Goal: Transaction & Acquisition: Download file/media

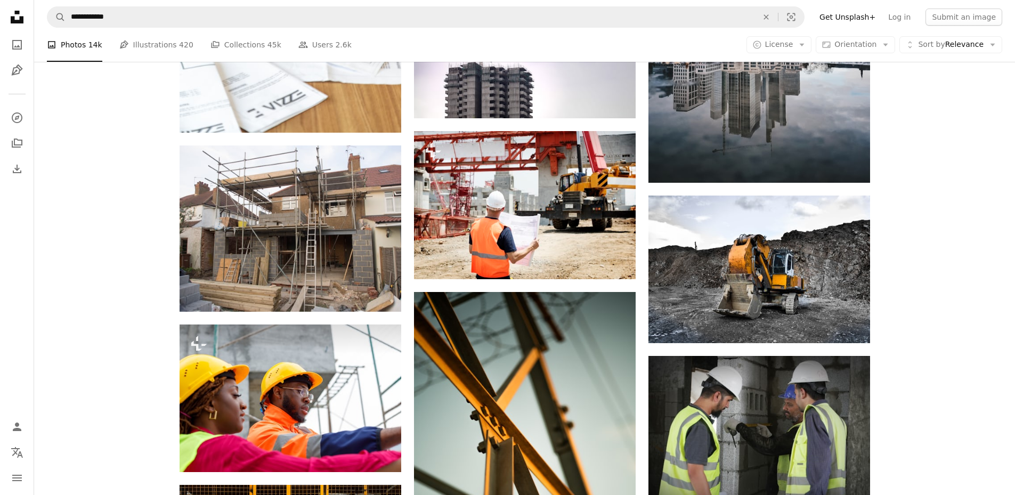
scroll to position [11225, 0]
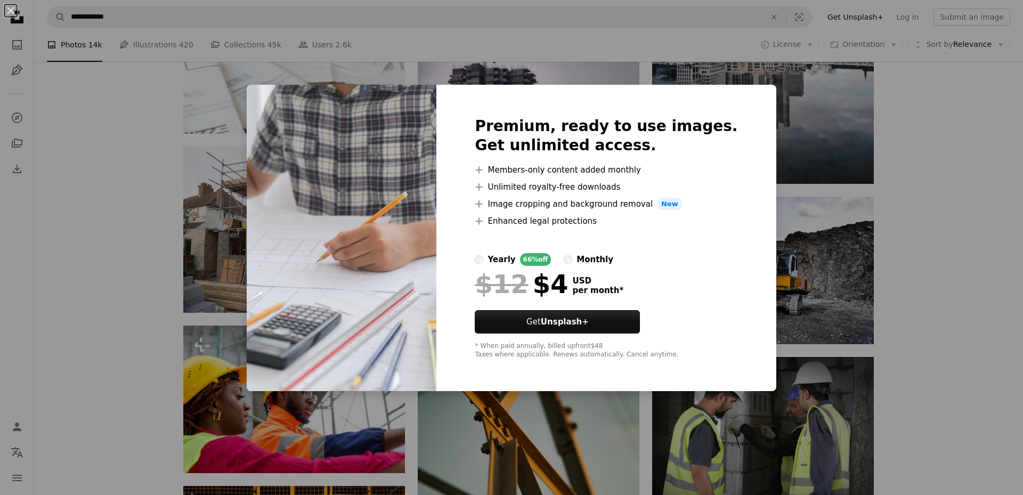
click at [938, 192] on div "An X shape Premium, ready to use images. Get unlimited access. A plus sign Memb…" at bounding box center [511, 247] width 1023 height 495
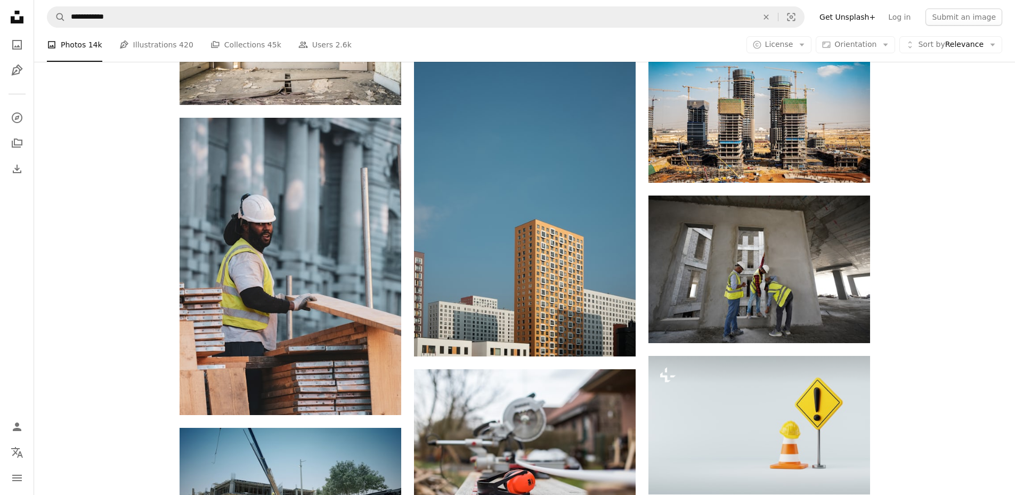
scroll to position [12110, 0]
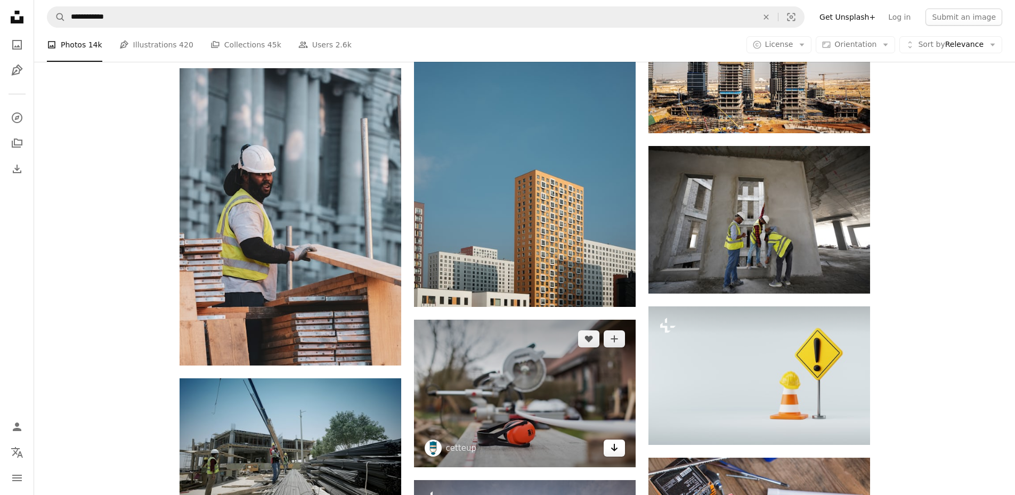
click at [617, 441] on icon "Arrow pointing down" at bounding box center [614, 447] width 9 height 13
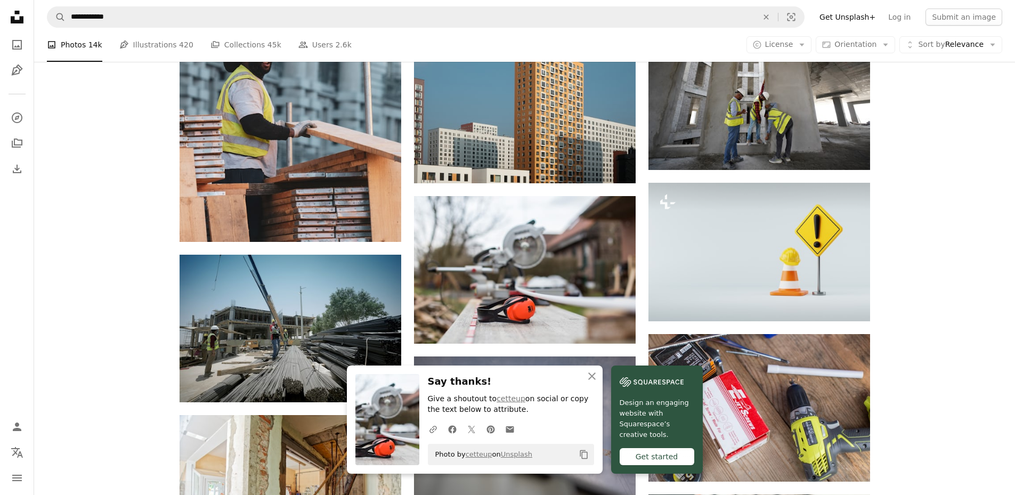
scroll to position [12270, 0]
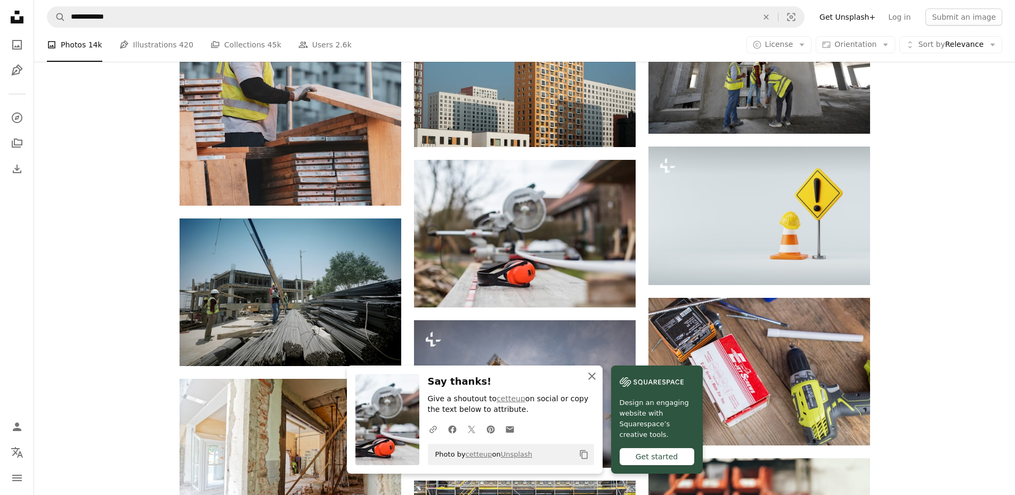
click at [599, 379] on icon "An X shape" at bounding box center [592, 376] width 13 height 13
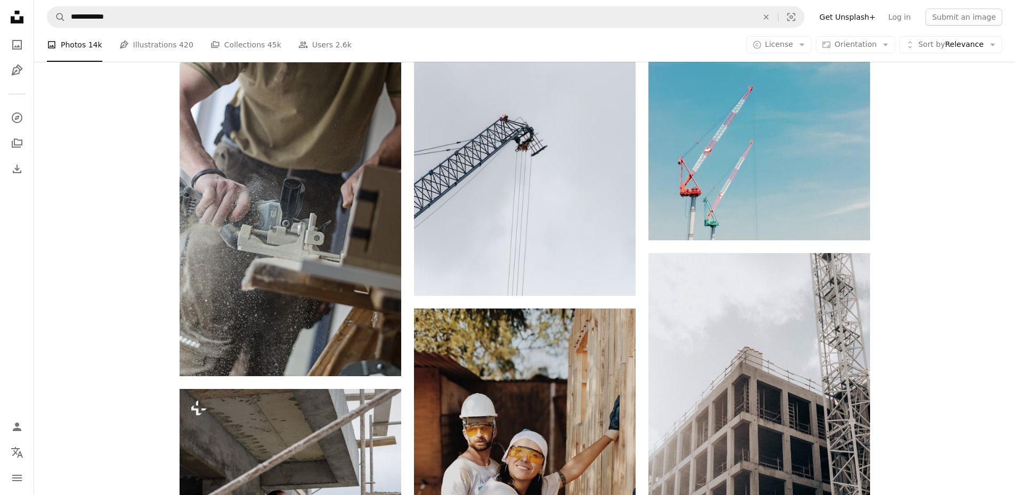
scroll to position [13869, 0]
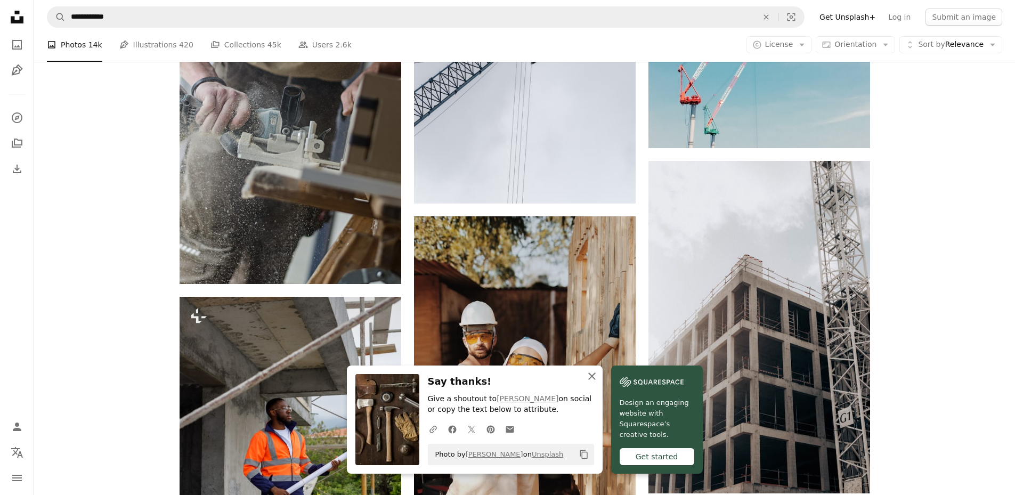
click at [596, 375] on icon "button" at bounding box center [591, 376] width 7 height 7
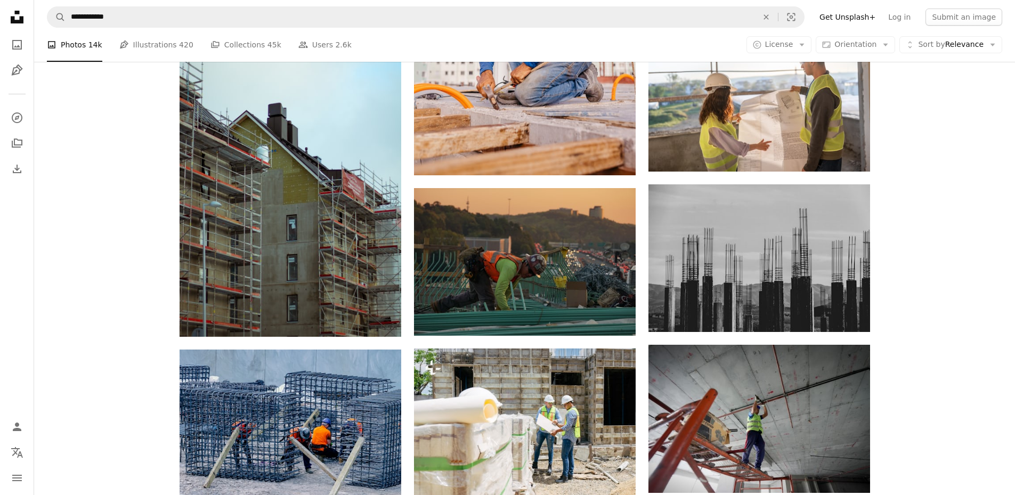
scroll to position [17325, 0]
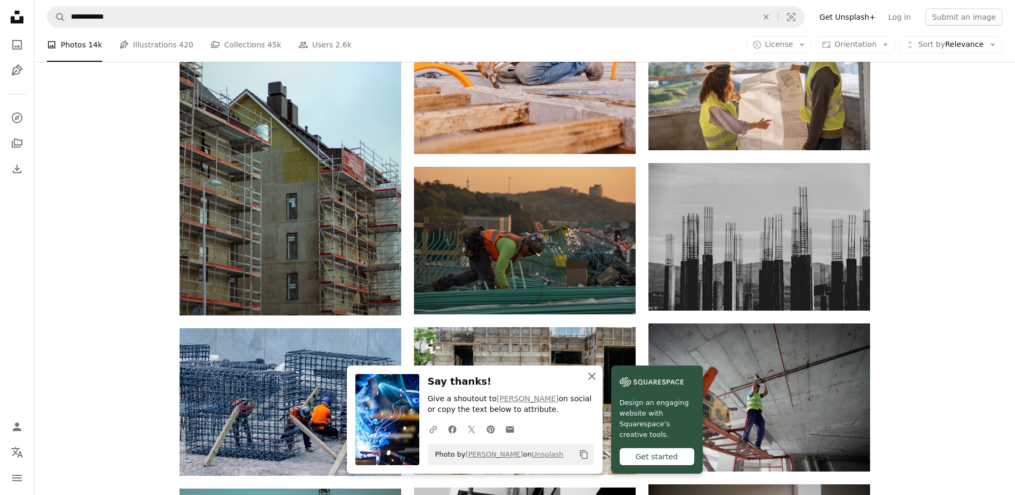
click at [599, 376] on icon "An X shape" at bounding box center [592, 376] width 13 height 13
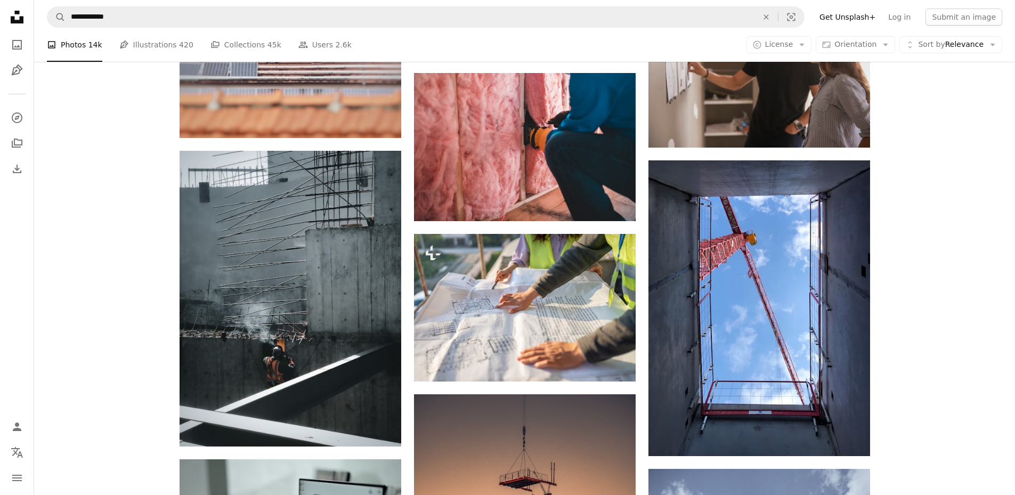
scroll to position [18961, 0]
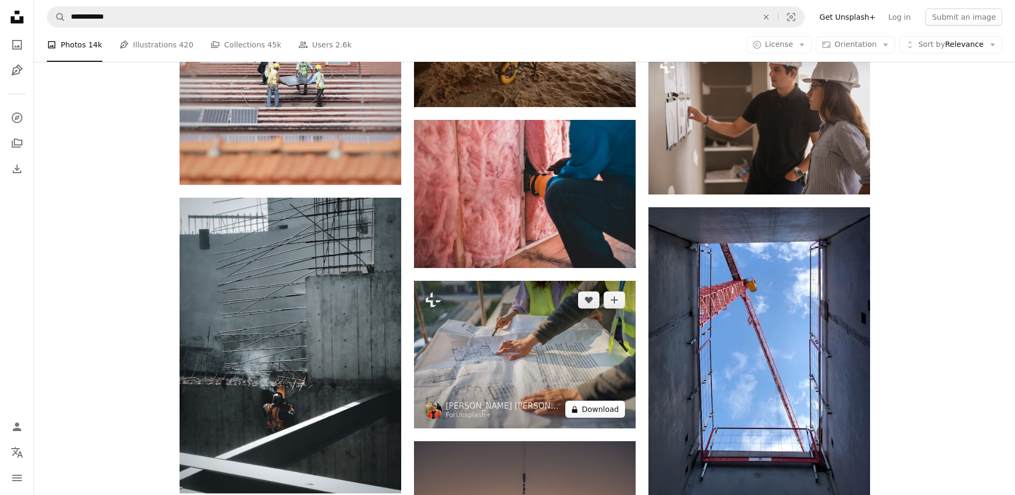
click at [583, 401] on button "A lock Download" at bounding box center [595, 409] width 60 height 17
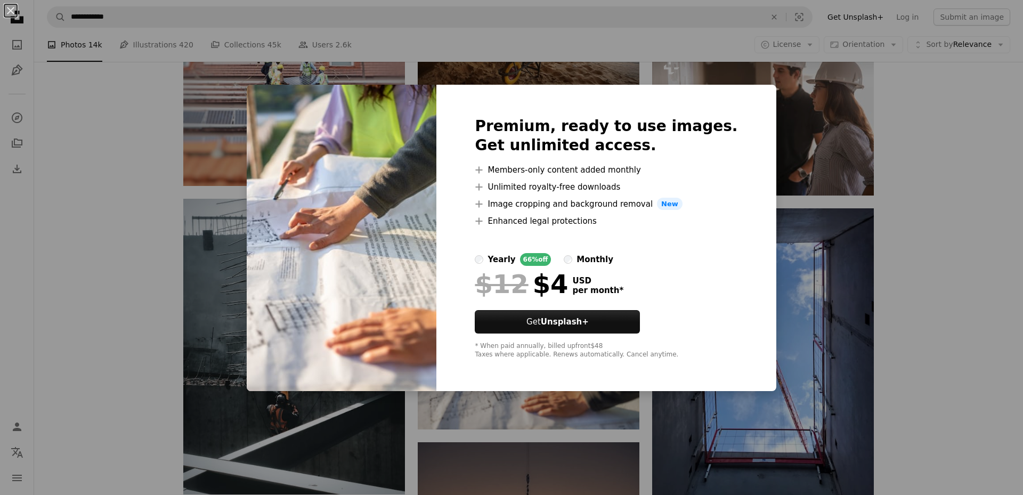
click at [936, 173] on div "An X shape Premium, ready to use images. Get unlimited access. A plus sign Memb…" at bounding box center [511, 247] width 1023 height 495
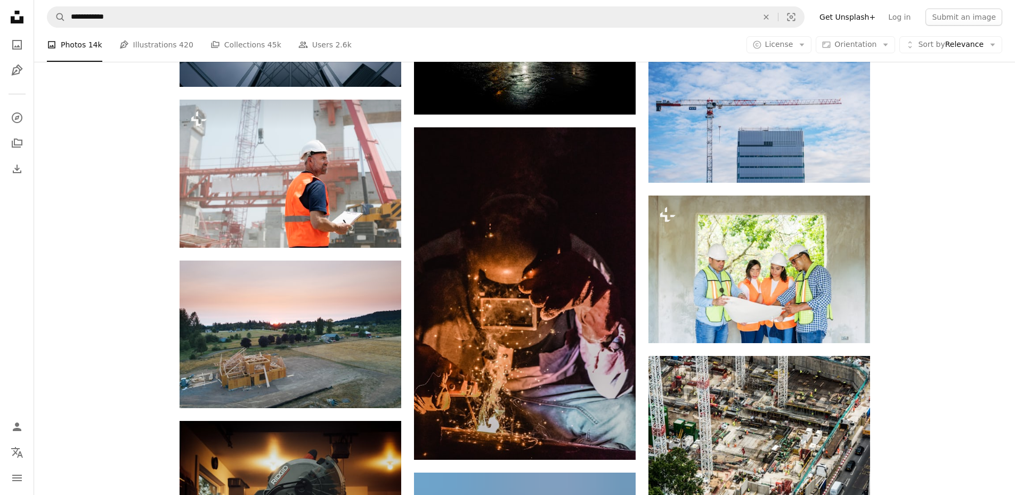
scroll to position [22267, 0]
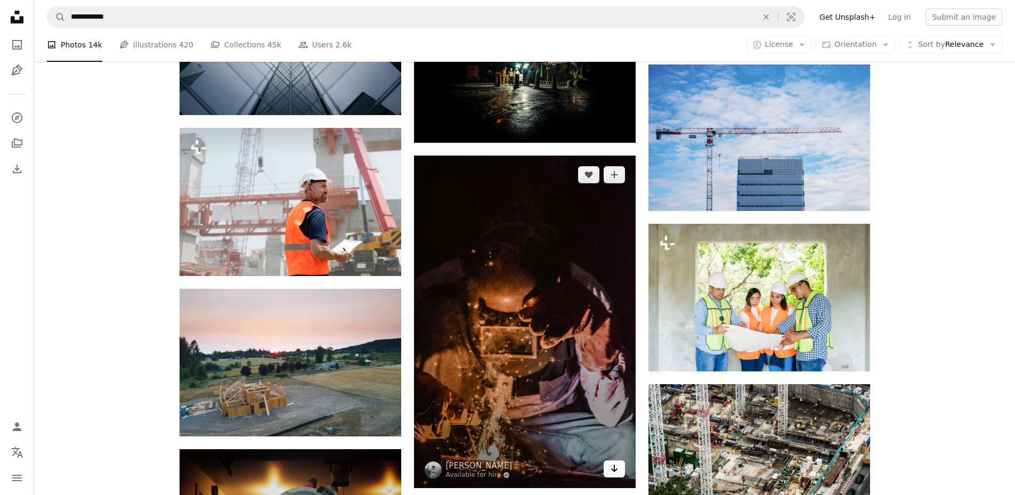
click at [613, 462] on icon "Arrow pointing down" at bounding box center [614, 468] width 9 height 13
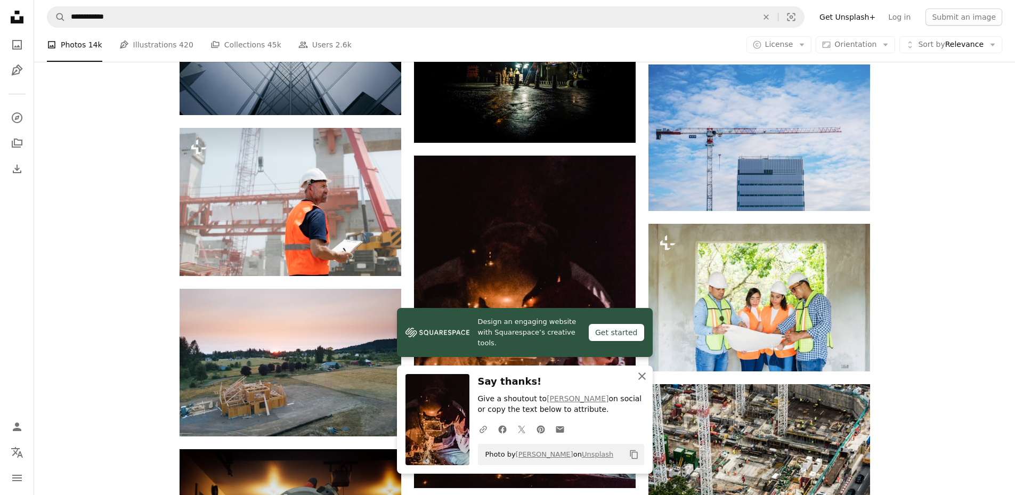
click at [641, 378] on icon "An X shape" at bounding box center [642, 376] width 13 height 13
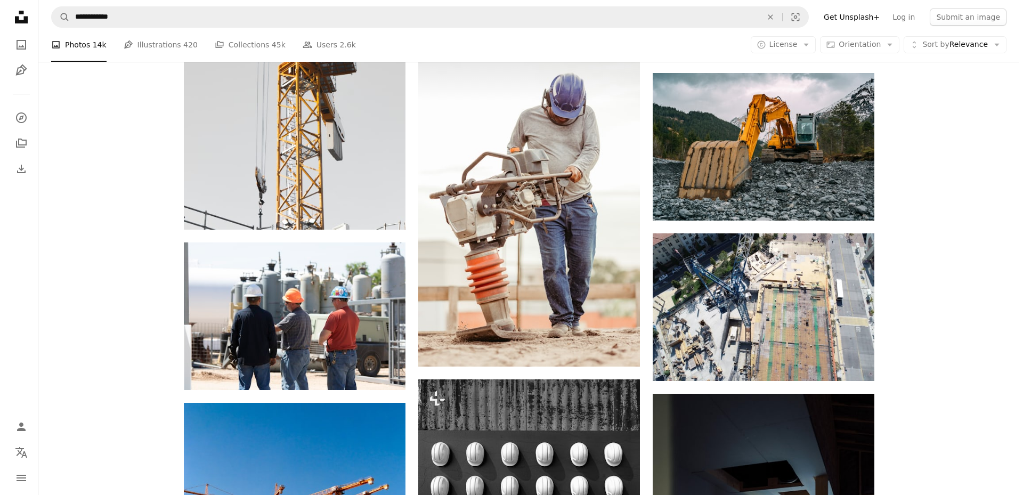
scroll to position [23081, 0]
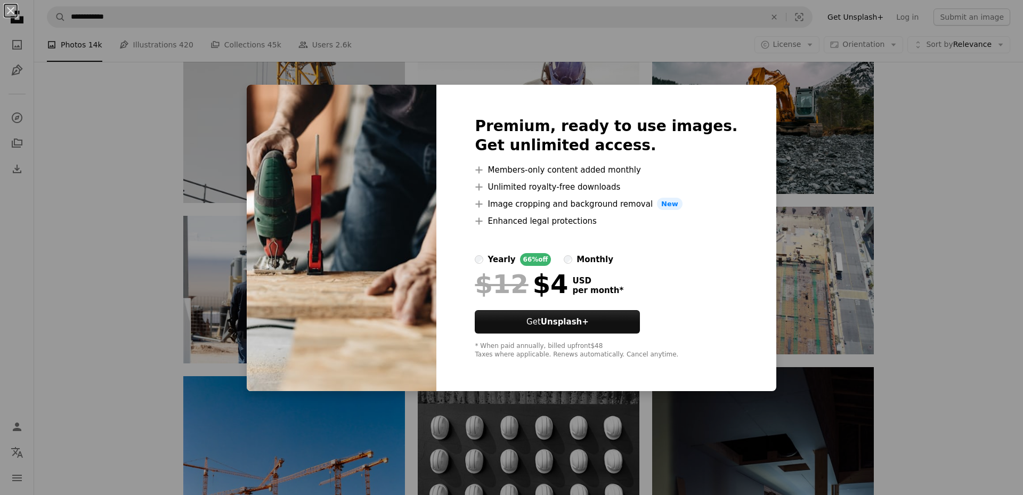
click at [936, 189] on div "An X shape Premium, ready to use images. Get unlimited access. A plus sign Memb…" at bounding box center [511, 247] width 1023 height 495
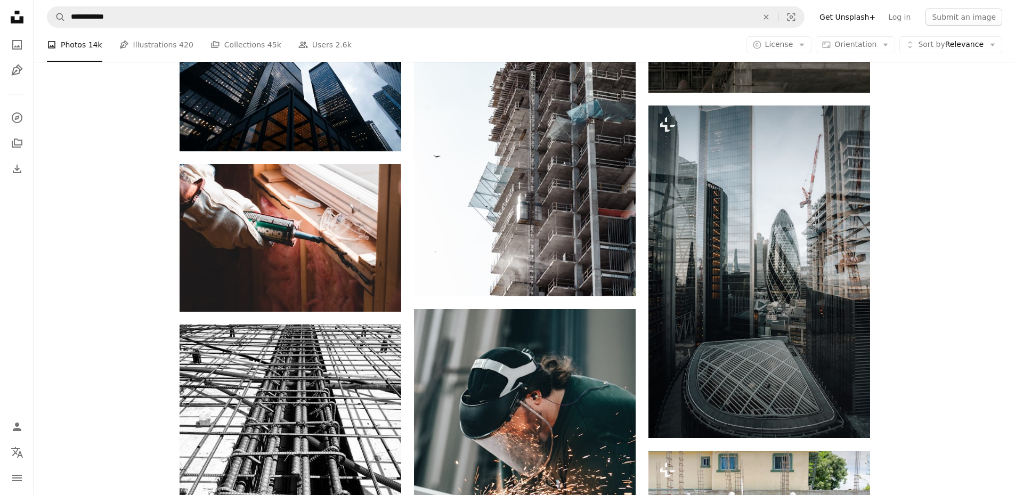
scroll to position [24168, 0]
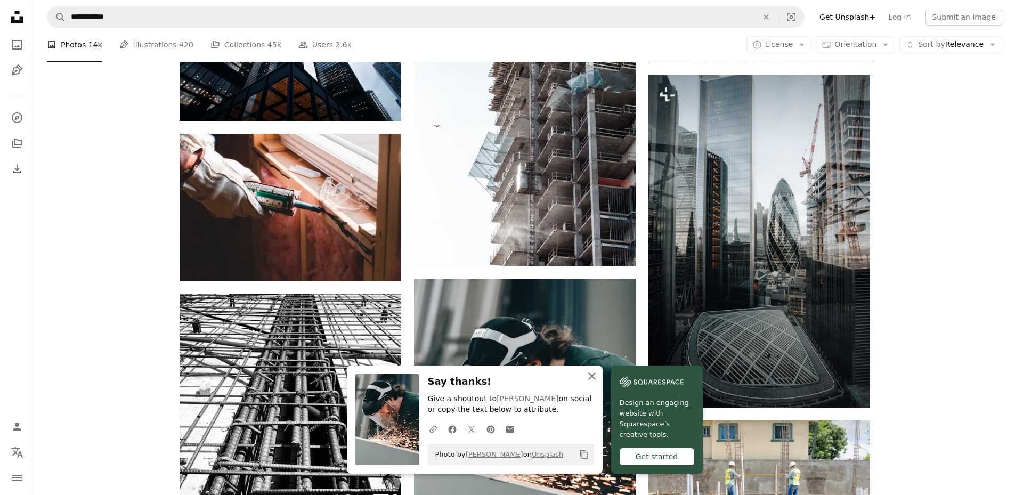
click at [596, 377] on icon "button" at bounding box center [591, 376] width 7 height 7
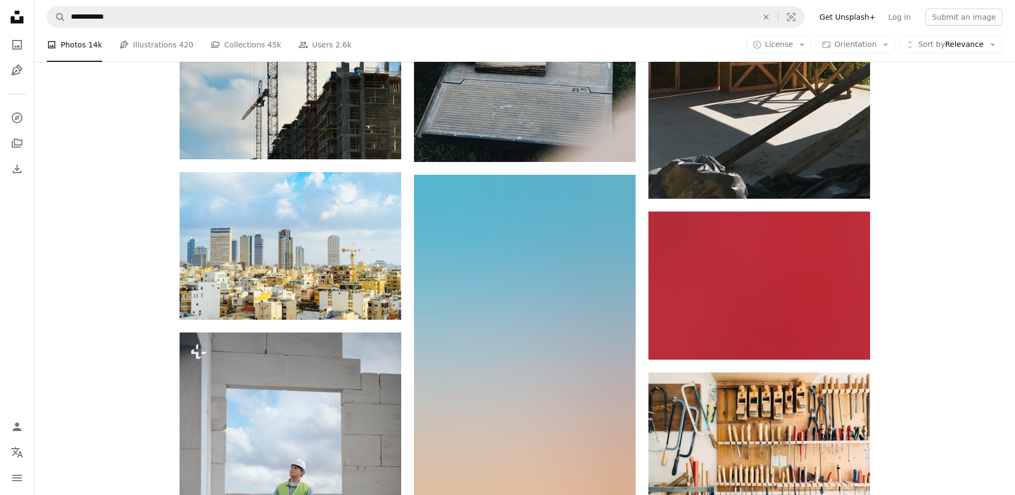
scroll to position [25873, 0]
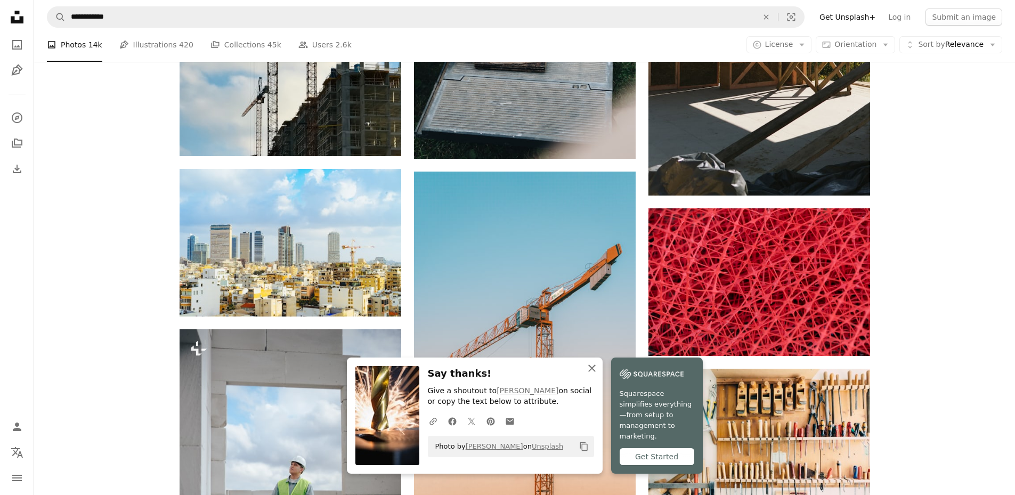
click at [596, 372] on icon "button" at bounding box center [591, 368] width 7 height 7
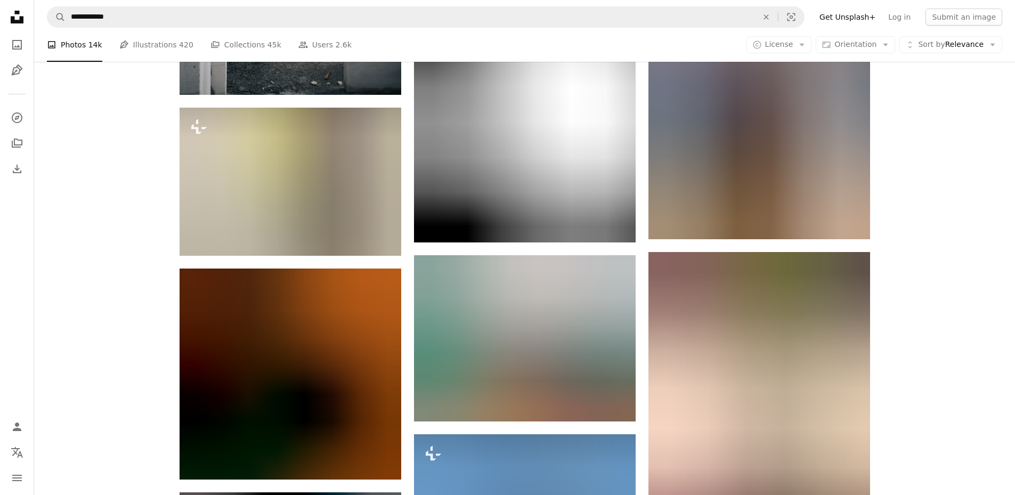
scroll to position [26377, 0]
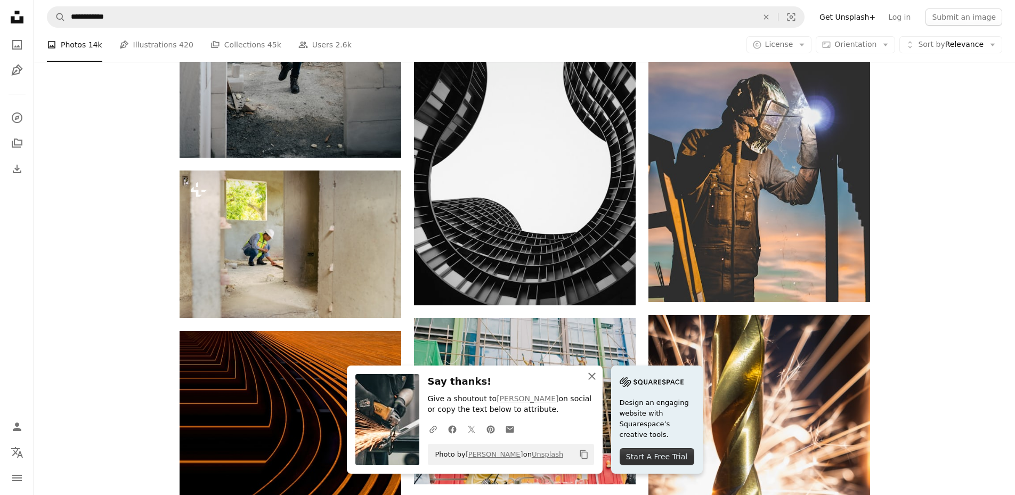
click at [596, 377] on icon "button" at bounding box center [591, 376] width 7 height 7
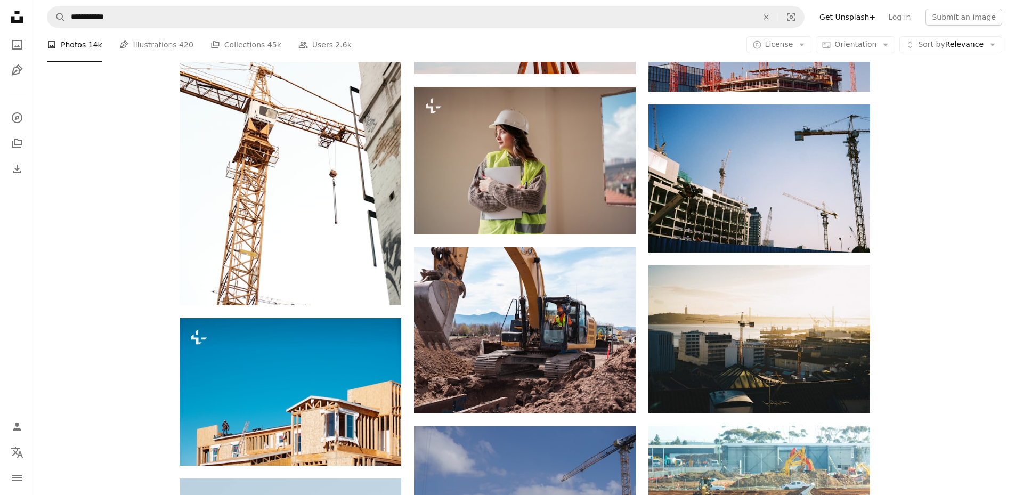
scroll to position [30152, 0]
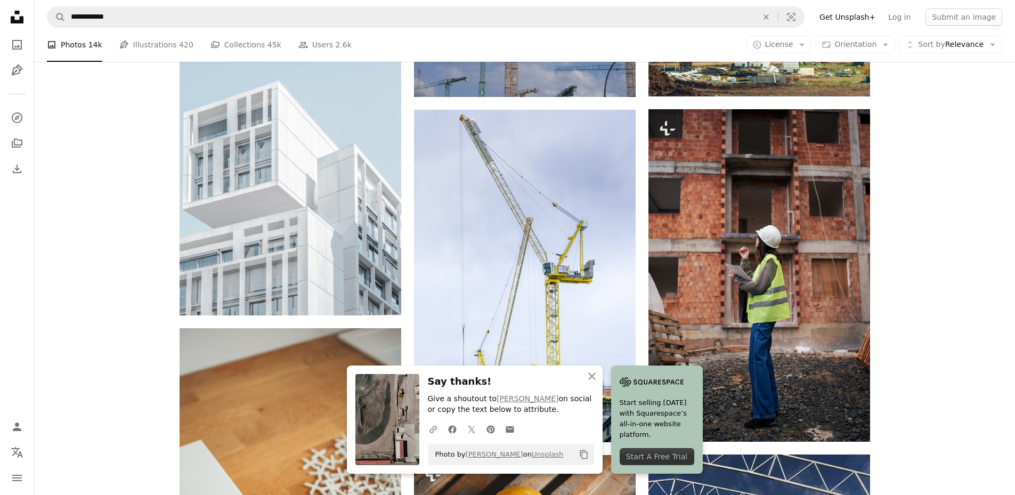
click at [599, 372] on icon "An X shape" at bounding box center [592, 376] width 13 height 13
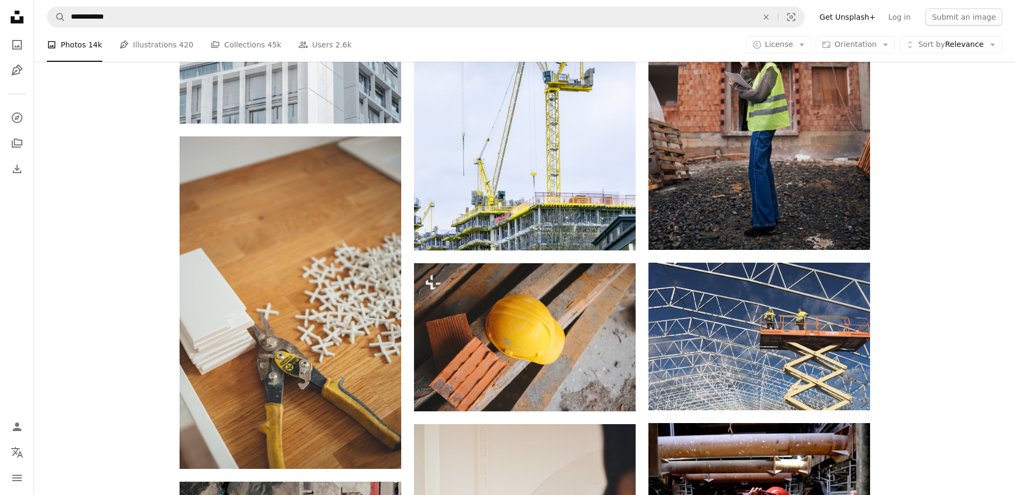
scroll to position [30365, 0]
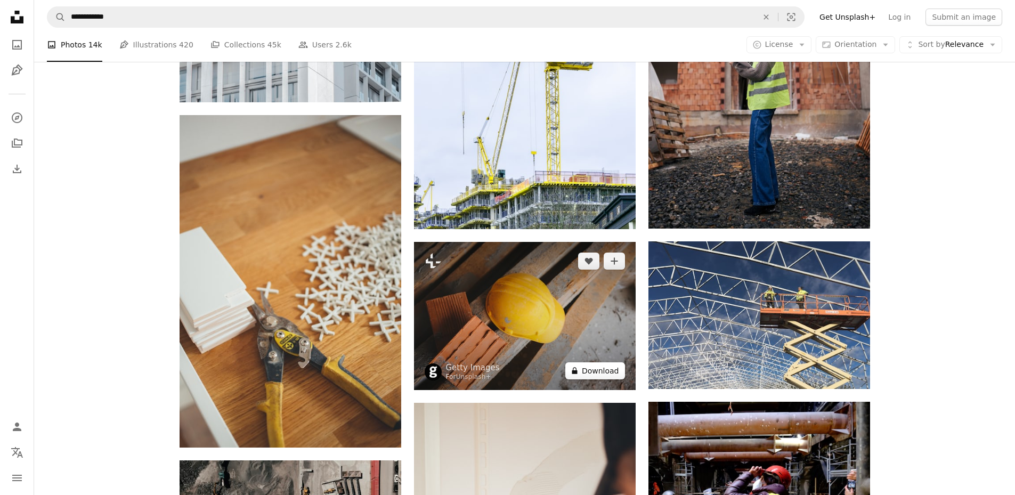
click at [590, 362] on button "A lock Download" at bounding box center [595, 370] width 60 height 17
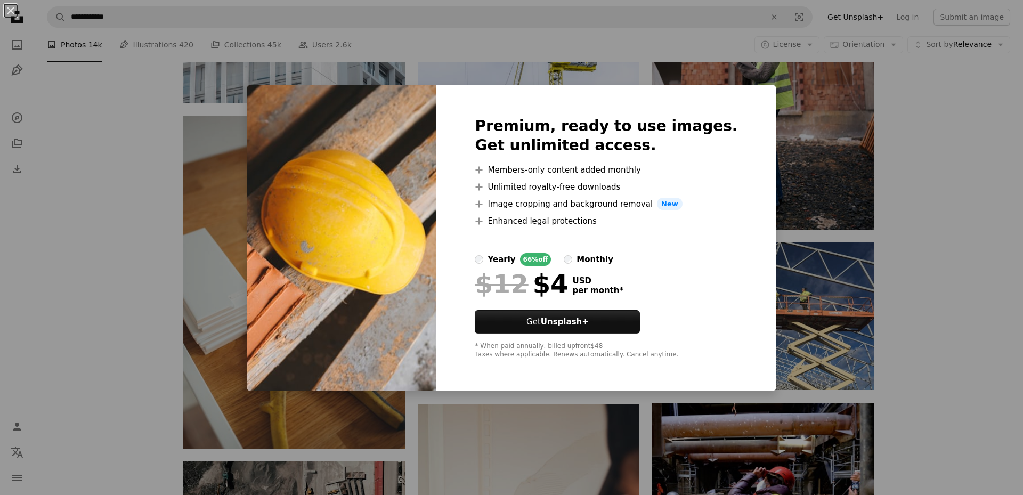
click at [941, 245] on div "An X shape Premium, ready to use images. Get unlimited access. A plus sign Memb…" at bounding box center [511, 247] width 1023 height 495
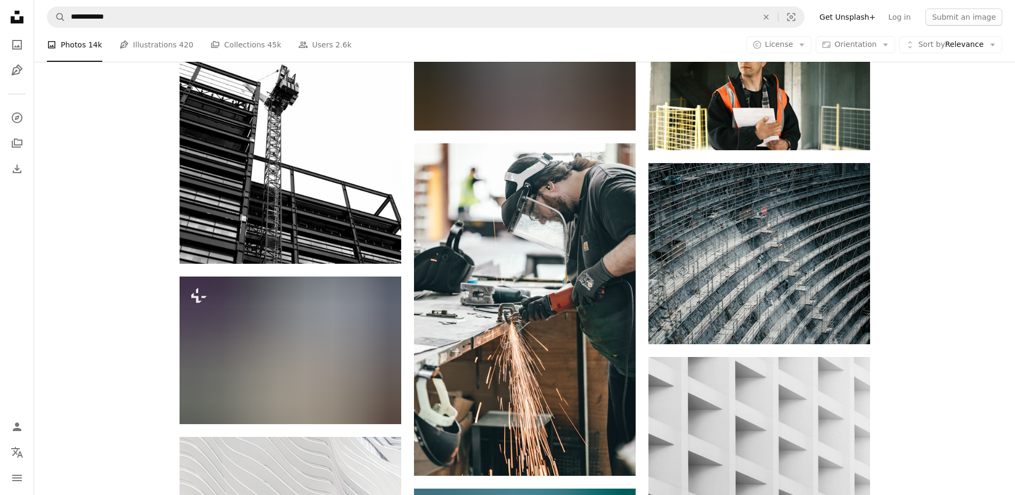
scroll to position [36738, 0]
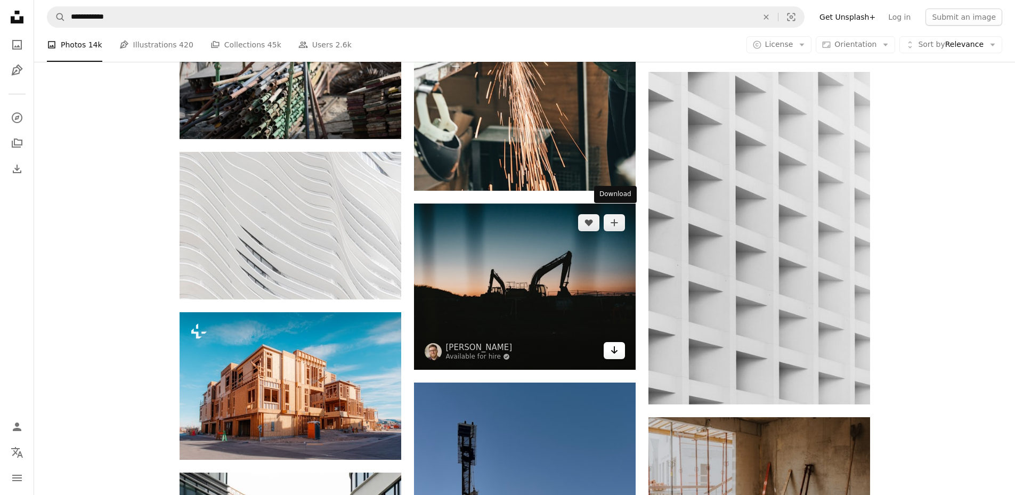
click at [612, 346] on icon "Download" at bounding box center [614, 349] width 7 height 7
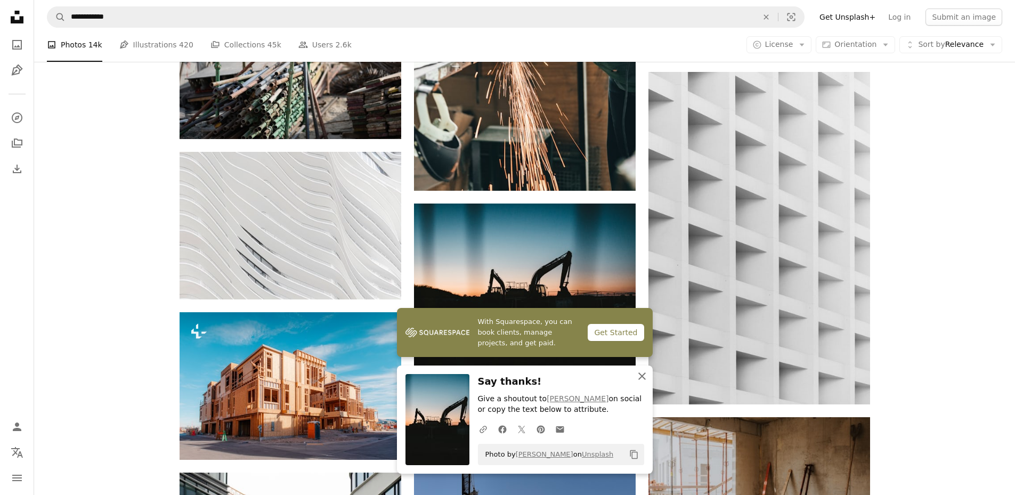
click at [643, 377] on icon "button" at bounding box center [641, 376] width 7 height 7
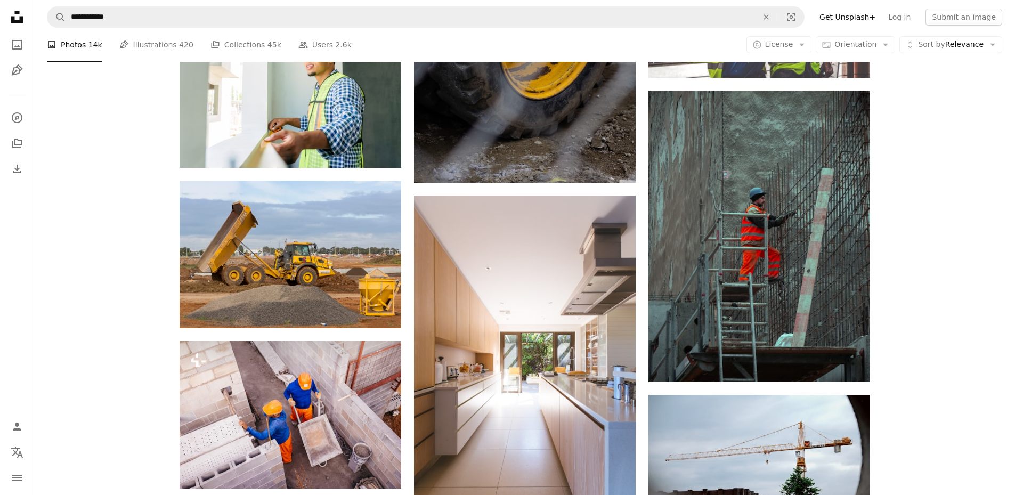
scroll to position [38205, 0]
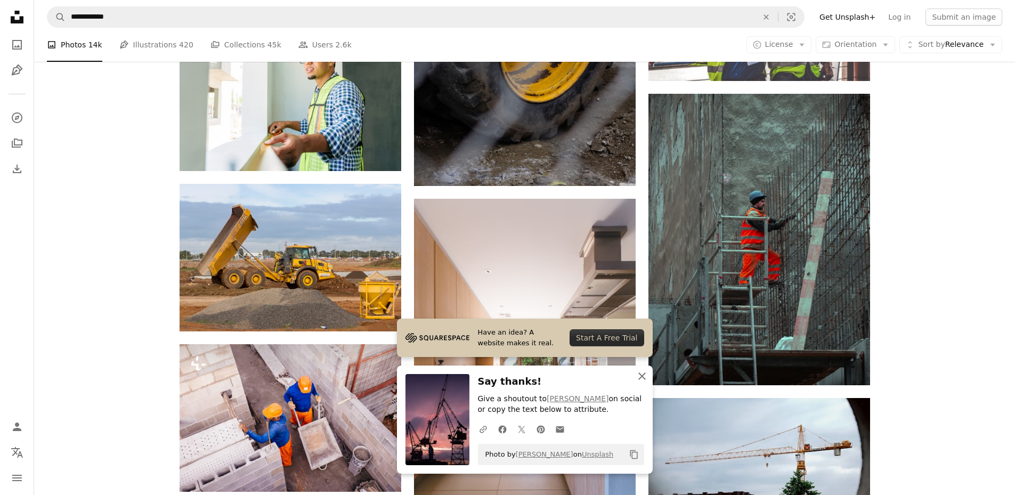
click at [644, 375] on icon "An X shape" at bounding box center [642, 376] width 13 height 13
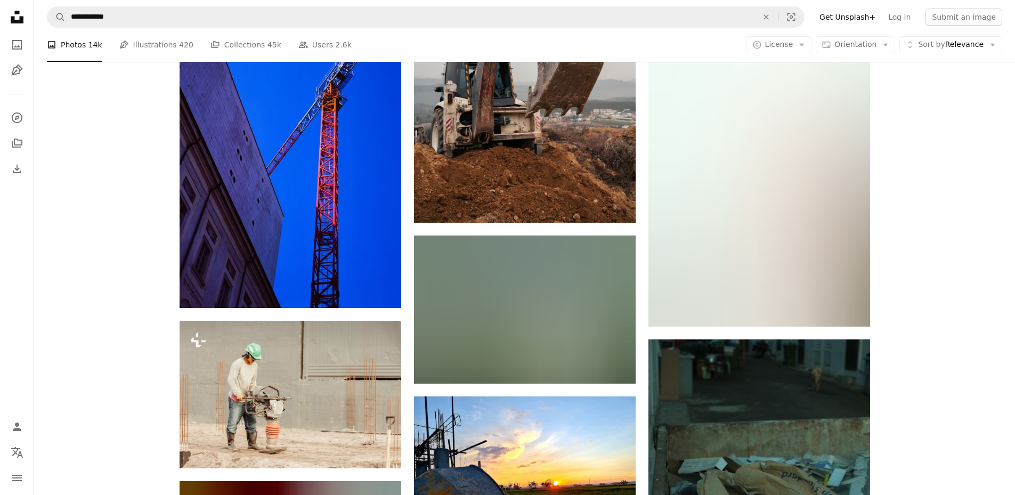
scroll to position [52262, 0]
